Goal: Navigation & Orientation: Find specific page/section

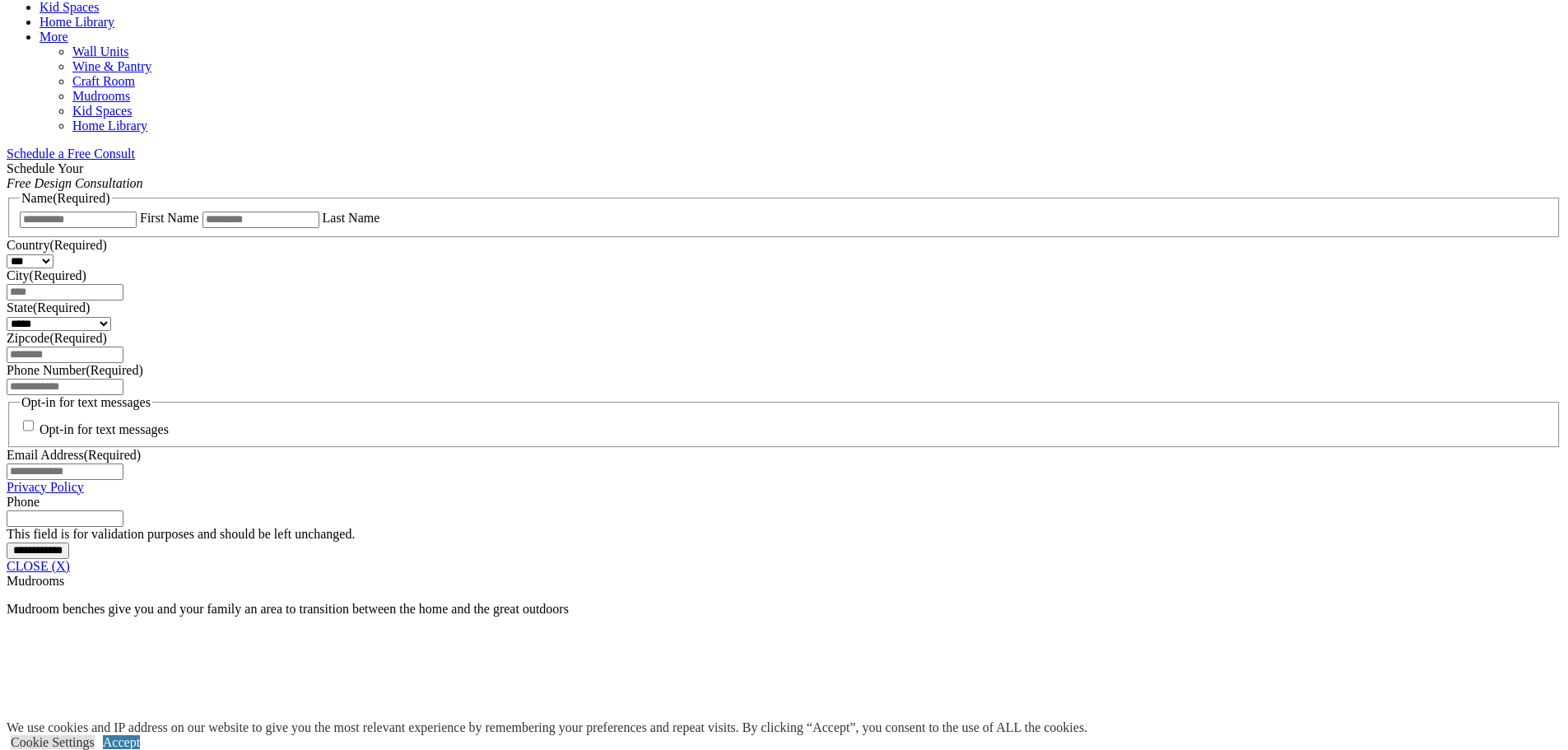
scroll to position [535, 0]
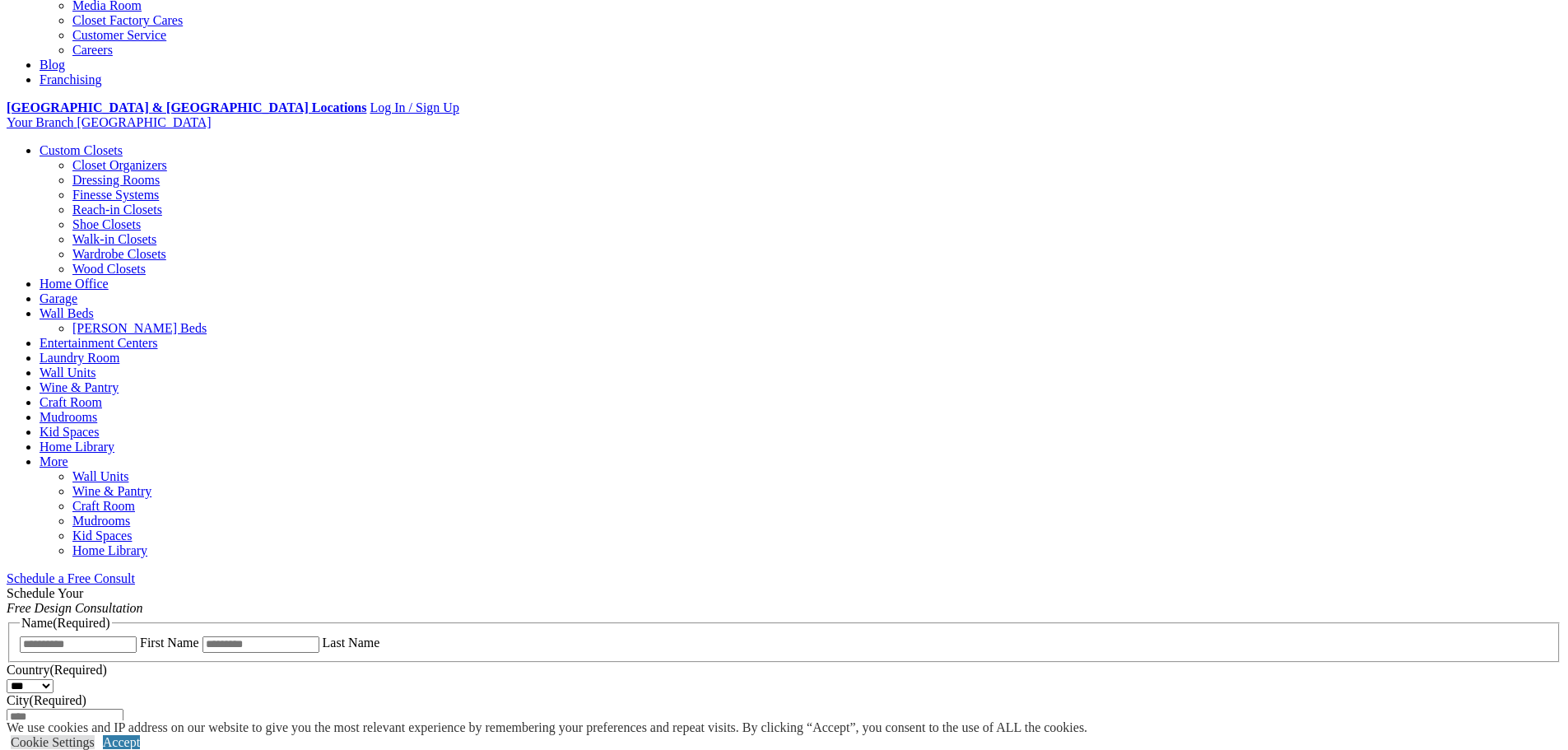
click at [141, 217] on link "Shoe Closets" at bounding box center [106, 224] width 68 height 14
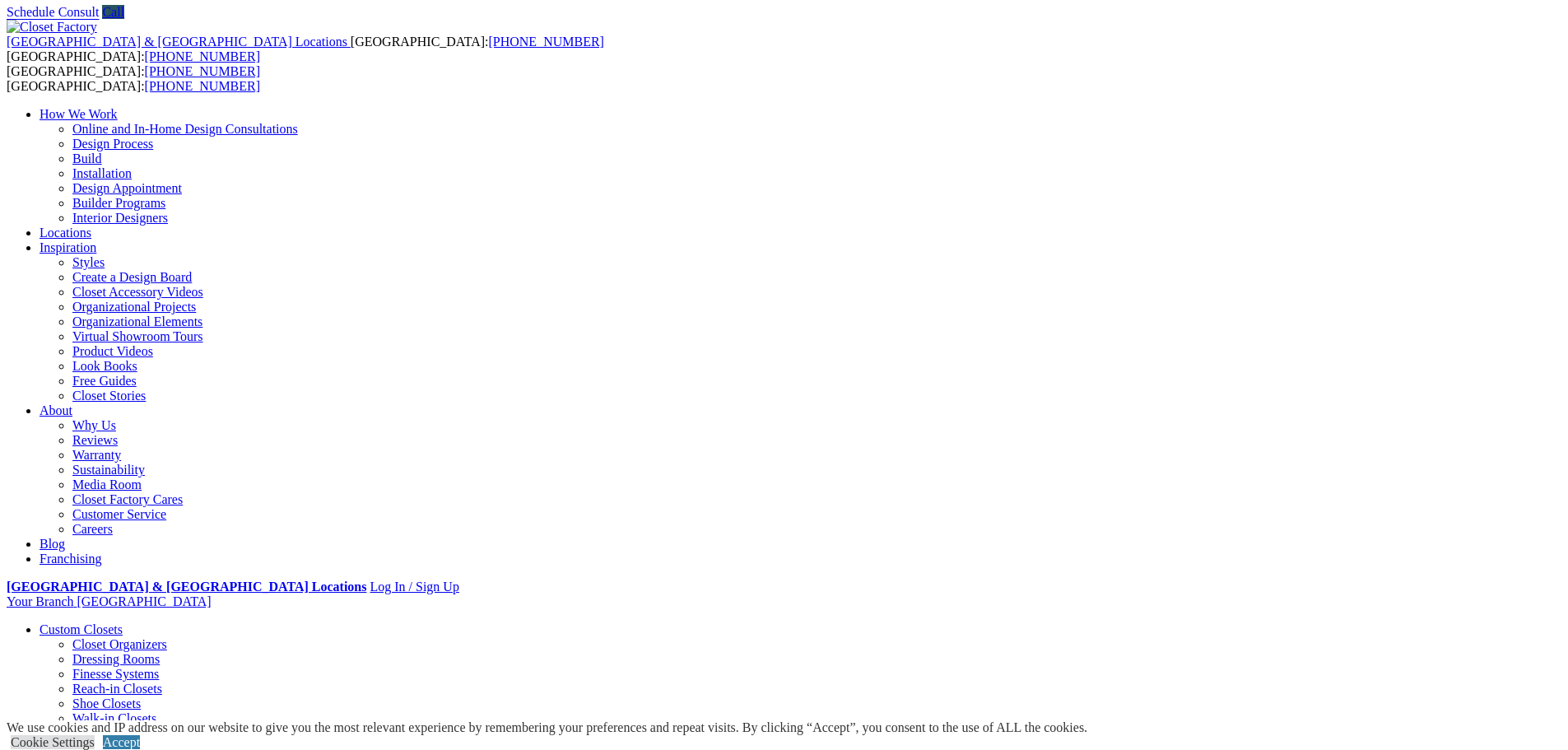
scroll to position [50, 0]
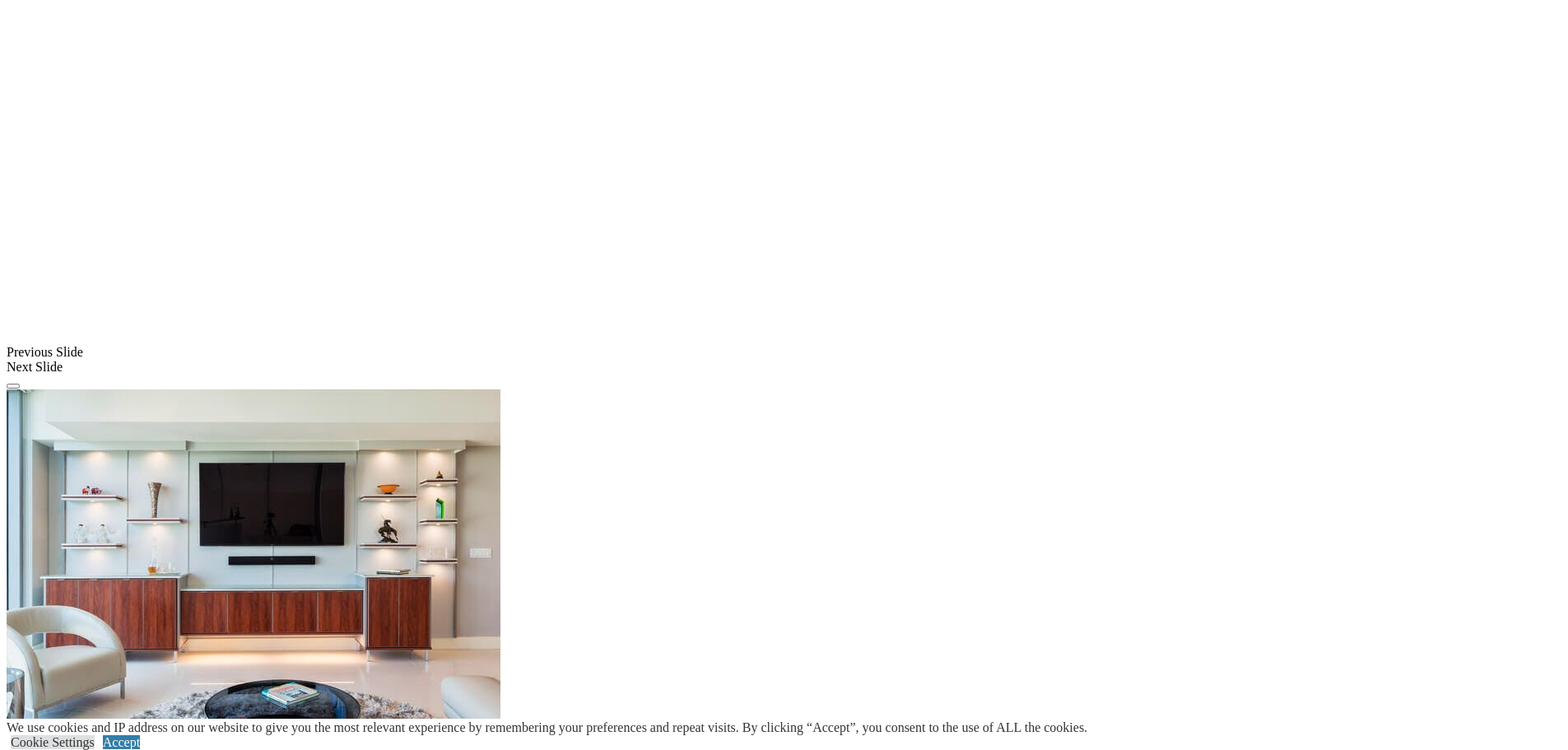
scroll to position [1205, 0]
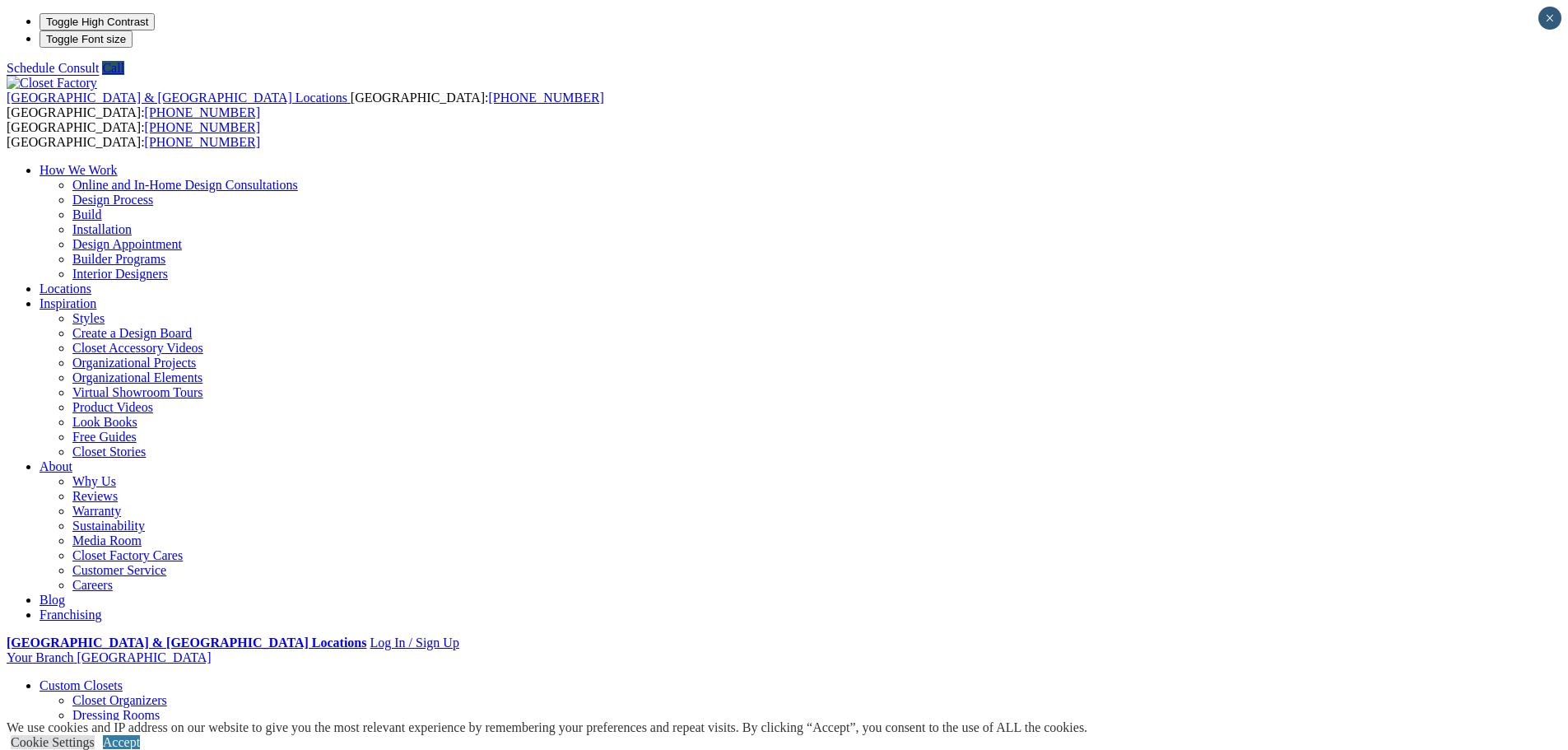
type input "*****"
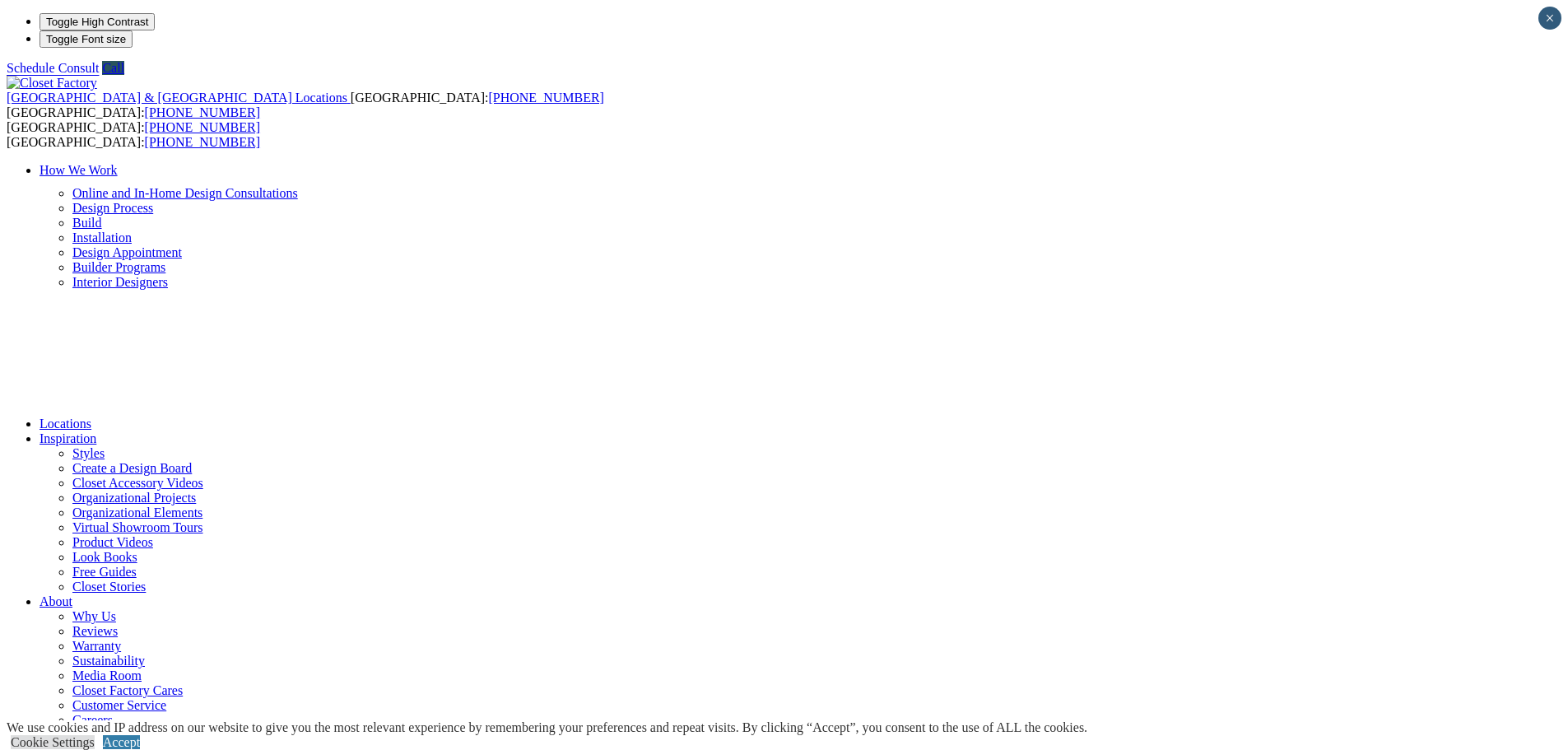
drag, startPoint x: 529, startPoint y: 78, endPoint x: 501, endPoint y: 79, distance: 28.0
click at [529, 78] on header "United States & Canada Locations USA: (800) 838-7995 CANADA: (888) 237-5650 USA…" at bounding box center [784, 681] width 1555 height 1210
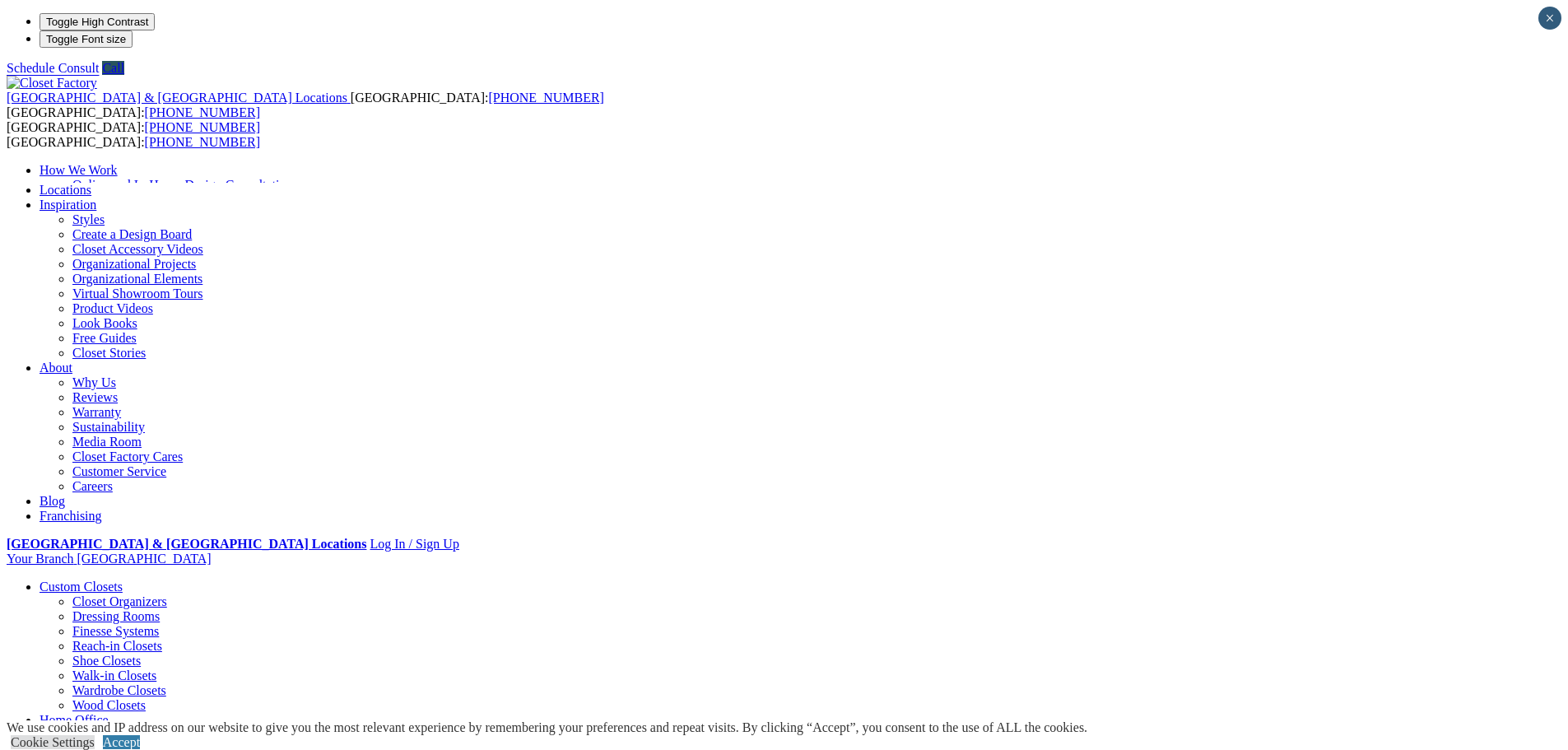
click at [532, 87] on header "United States & Canada Locations USA: (800) 838-7995 CANADA: (888) 237-5650 USA…" at bounding box center [784, 563] width 1555 height 976
click at [298, 178] on link "Online and In-Home Design Consultations" at bounding box center [185, 185] width 226 height 14
click at [517, 76] on header "United States & Canada Locations USA: (800) 838-7995 CANADA: (888) 237-5650 USA…" at bounding box center [784, 562] width 1555 height 973
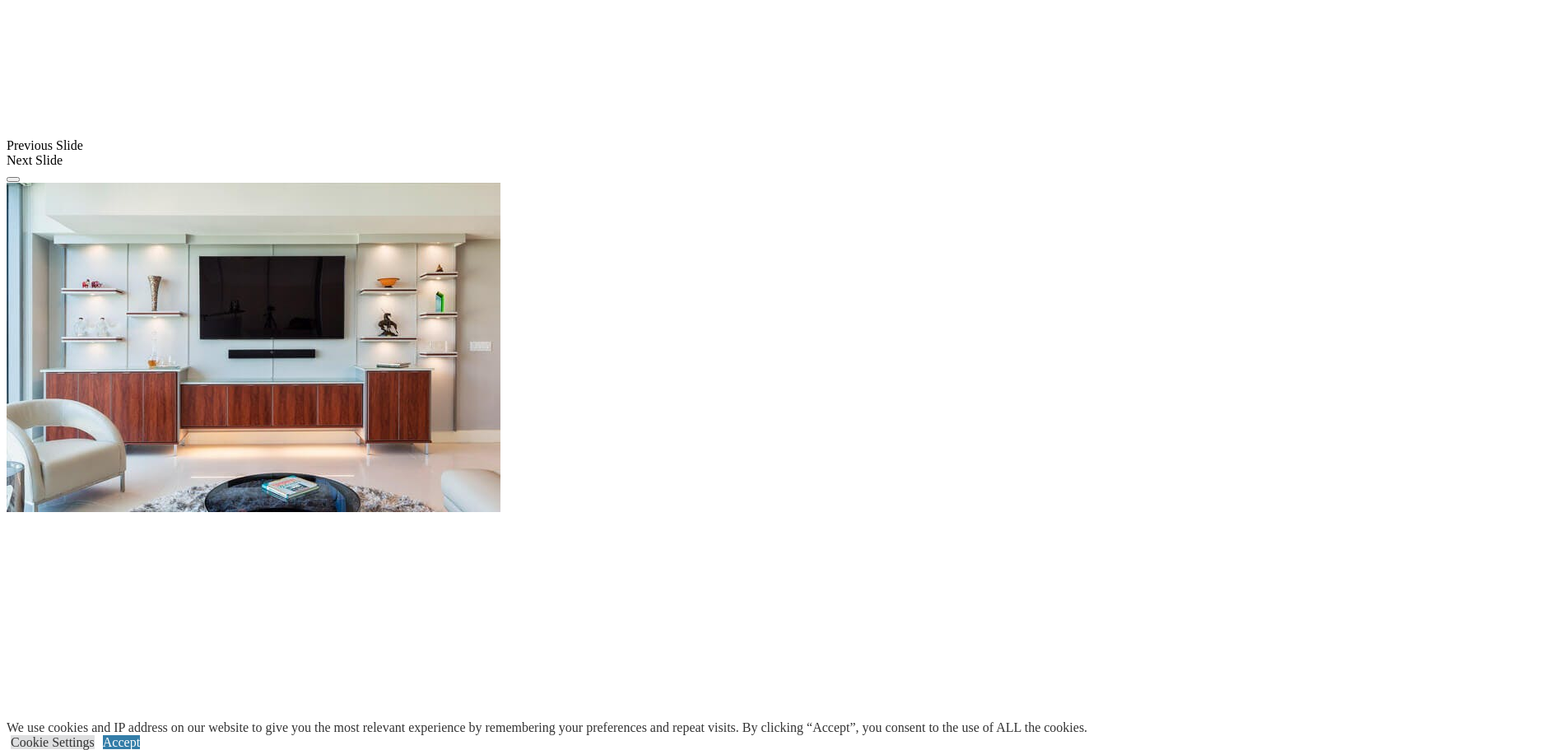
scroll to position [1401, 0]
